Goal: Navigation & Orientation: Find specific page/section

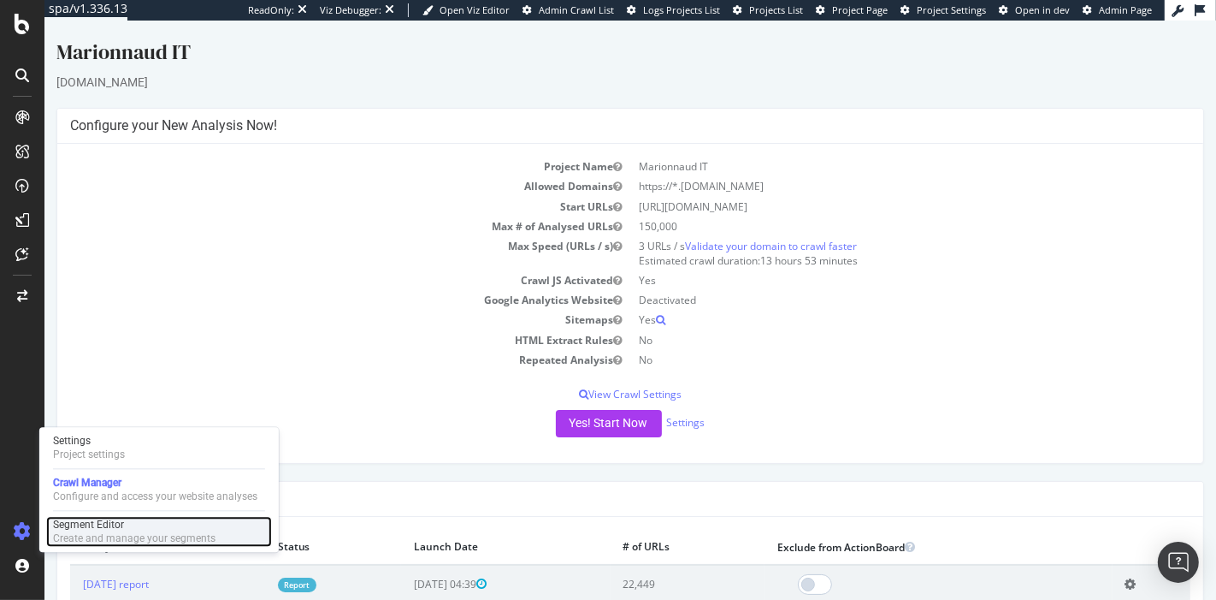
click at [70, 531] on div "Segment Editor" at bounding box center [134, 524] width 162 height 14
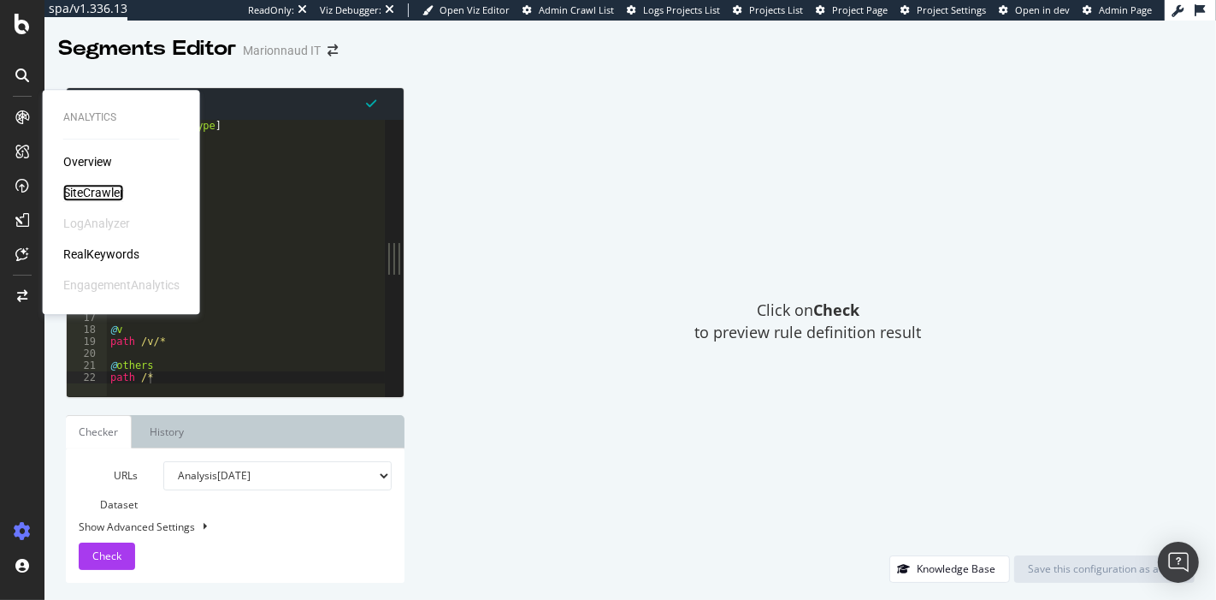
click at [100, 189] on div "SiteCrawler" at bounding box center [93, 192] width 61 height 17
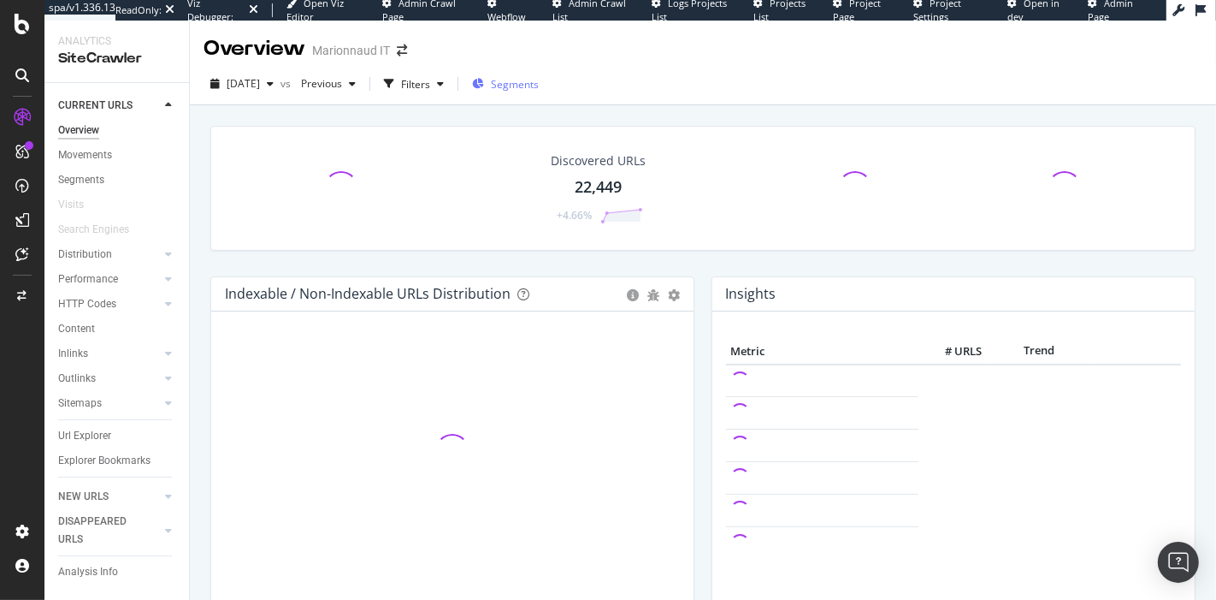
click at [539, 87] on span "Segments" at bounding box center [515, 84] width 48 height 15
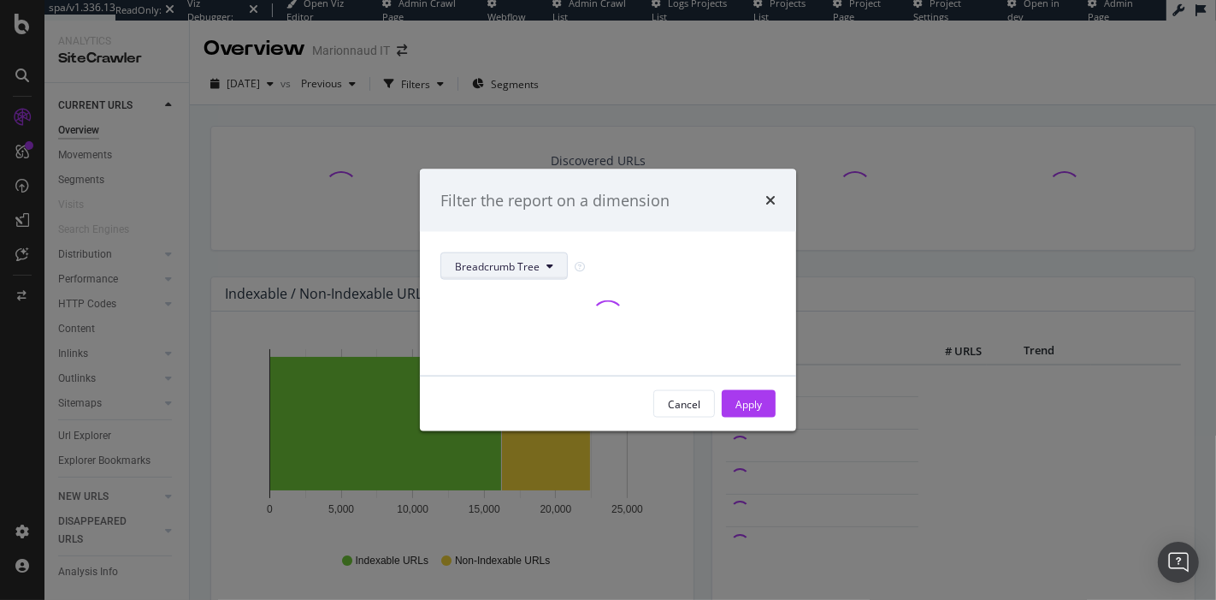
click at [529, 260] on span "Breadcrumb Tree" at bounding box center [497, 265] width 85 height 15
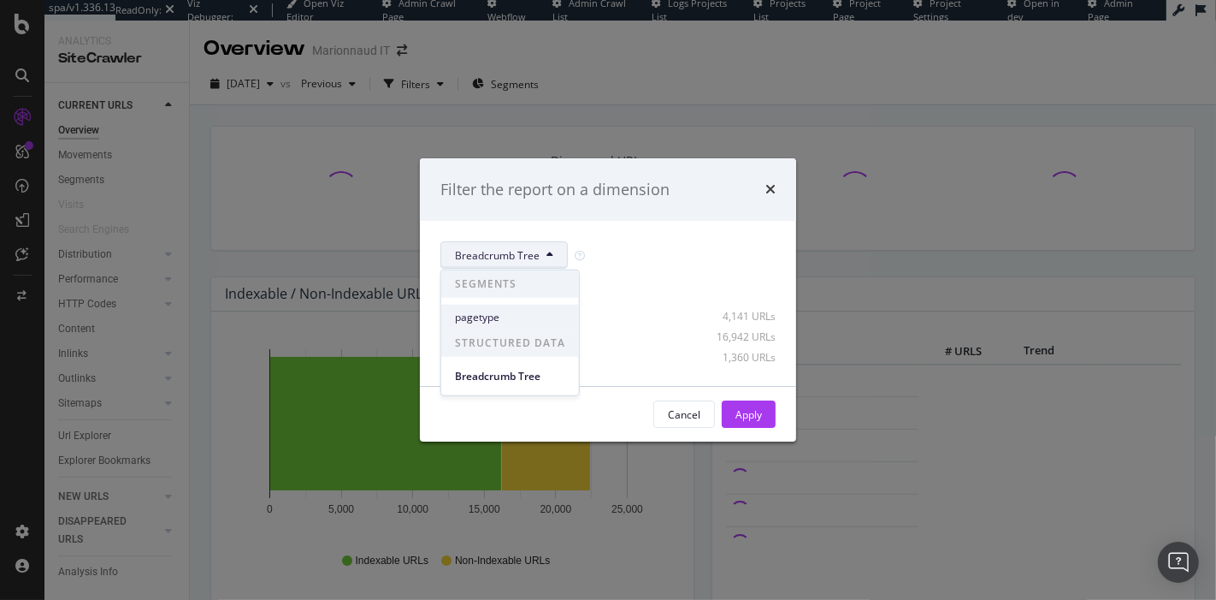
click at [523, 314] on span "pagetype" at bounding box center [510, 316] width 110 height 15
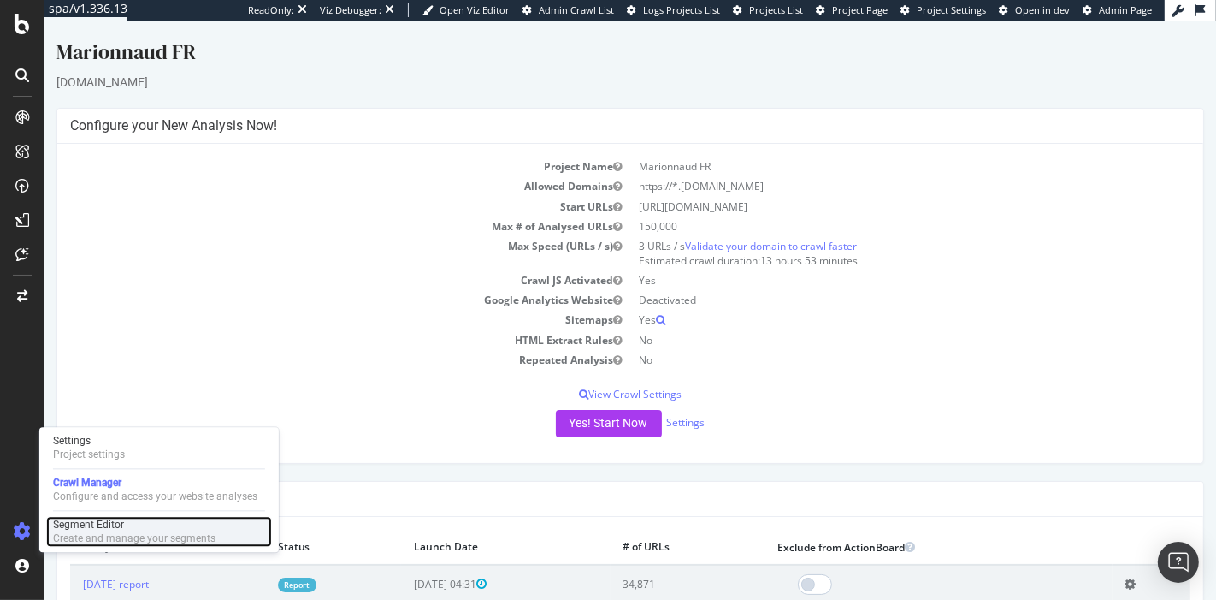
click at [48, 534] on div "Segment Editor Create and manage your segments" at bounding box center [159, 531] width 226 height 31
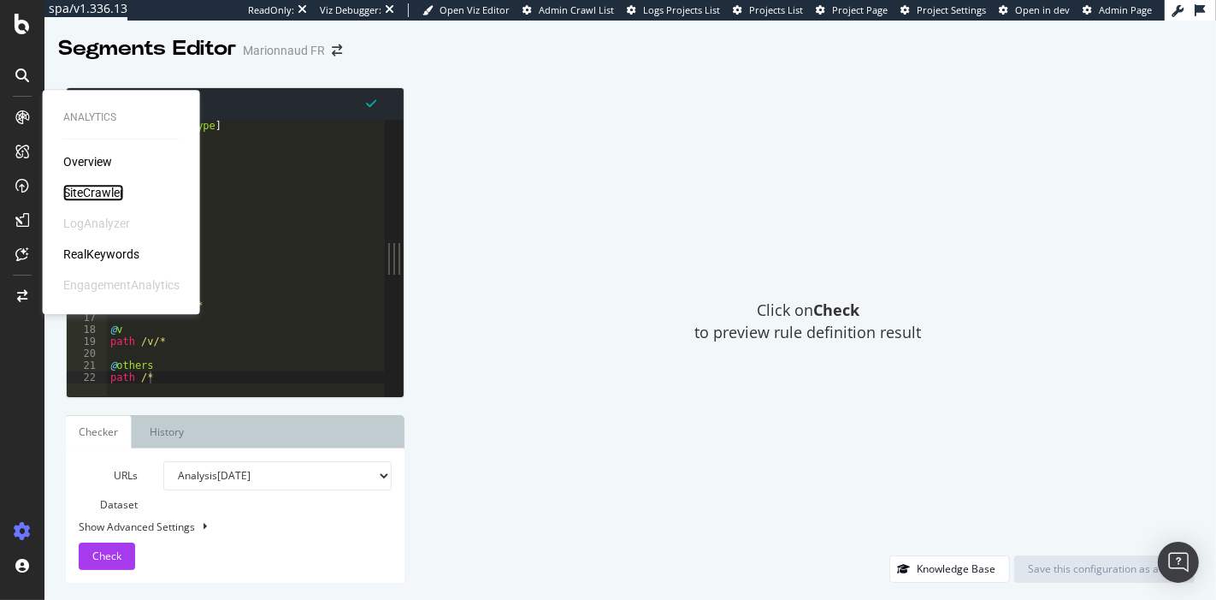
click at [90, 191] on div "SiteCrawler" at bounding box center [93, 192] width 61 height 17
